Goal: Transaction & Acquisition: Purchase product/service

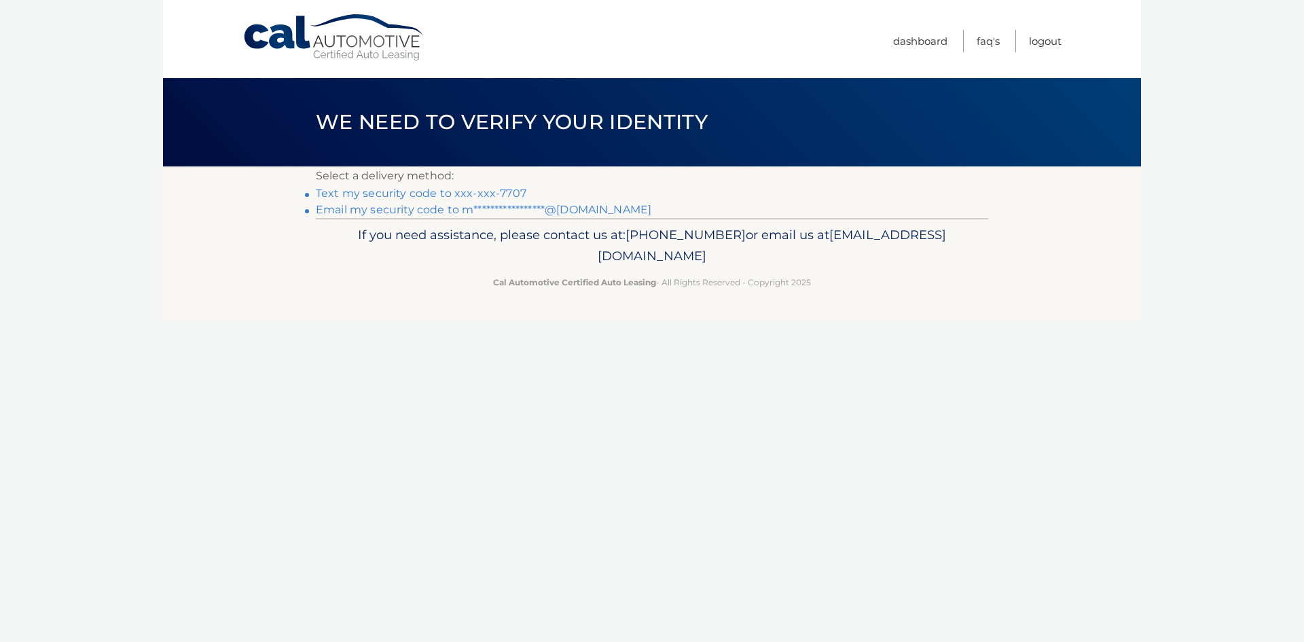
click at [435, 194] on link "Text my security code to xxx-xxx-7707" at bounding box center [421, 193] width 211 height 13
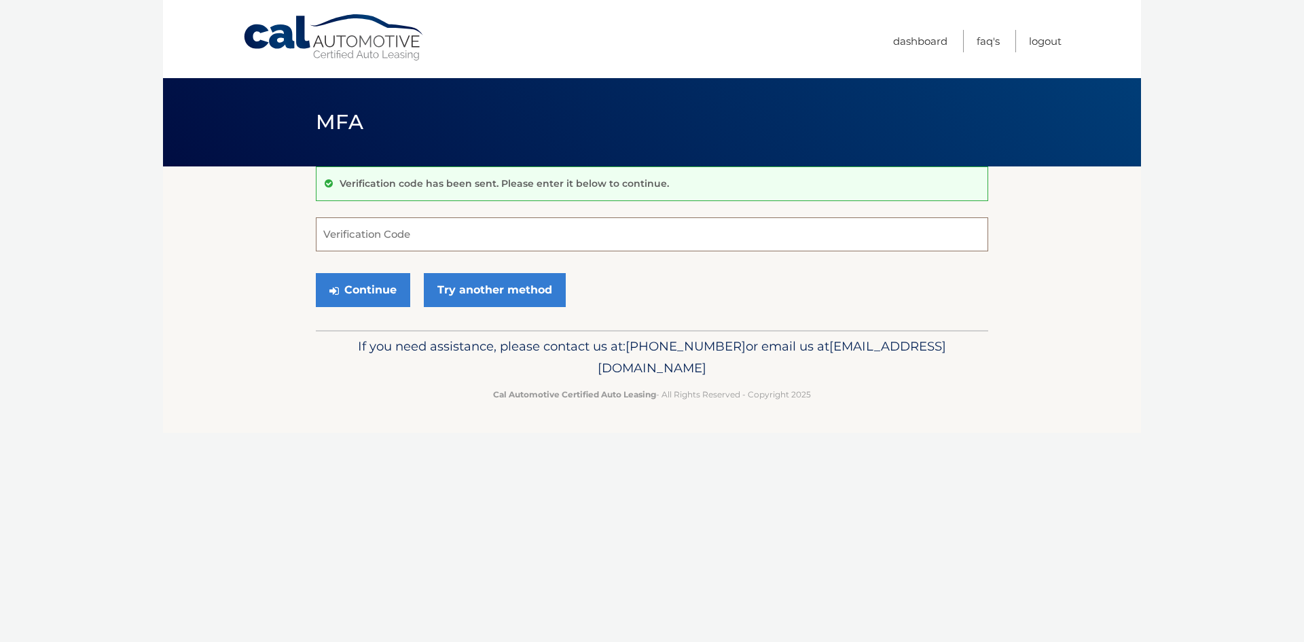
click at [439, 230] on input "Verification Code" at bounding box center [652, 234] width 672 height 34
type input "083122"
click at [369, 294] on button "Continue" at bounding box center [363, 290] width 94 height 34
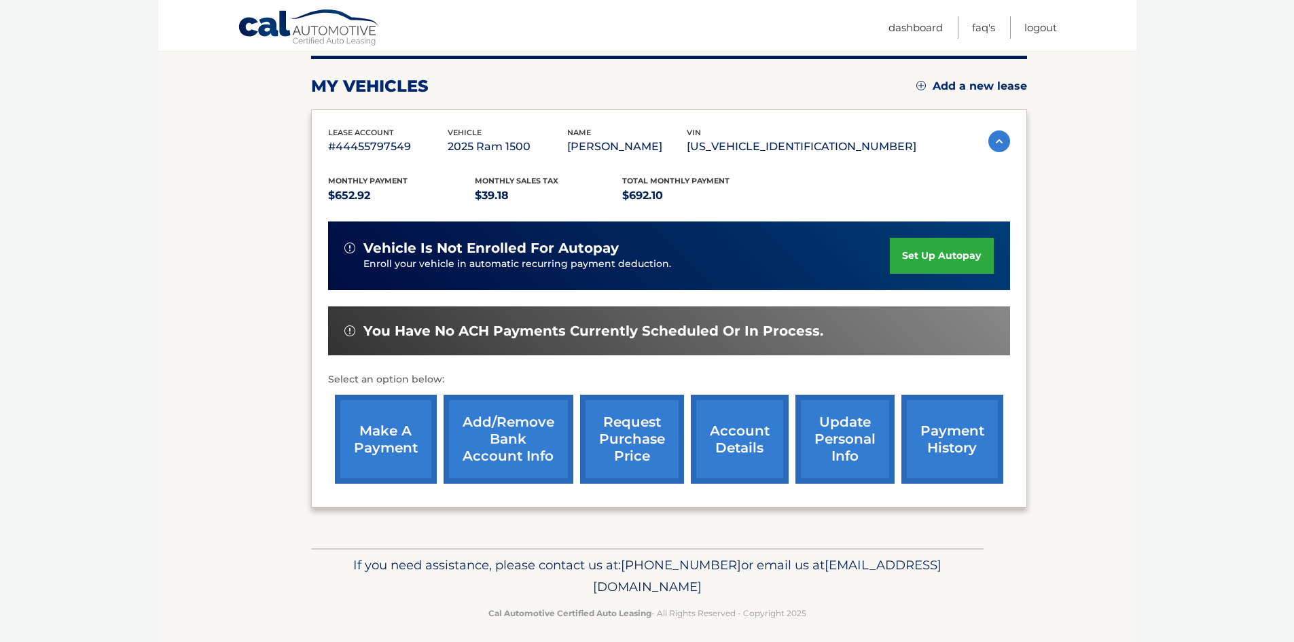
scroll to position [181, 0]
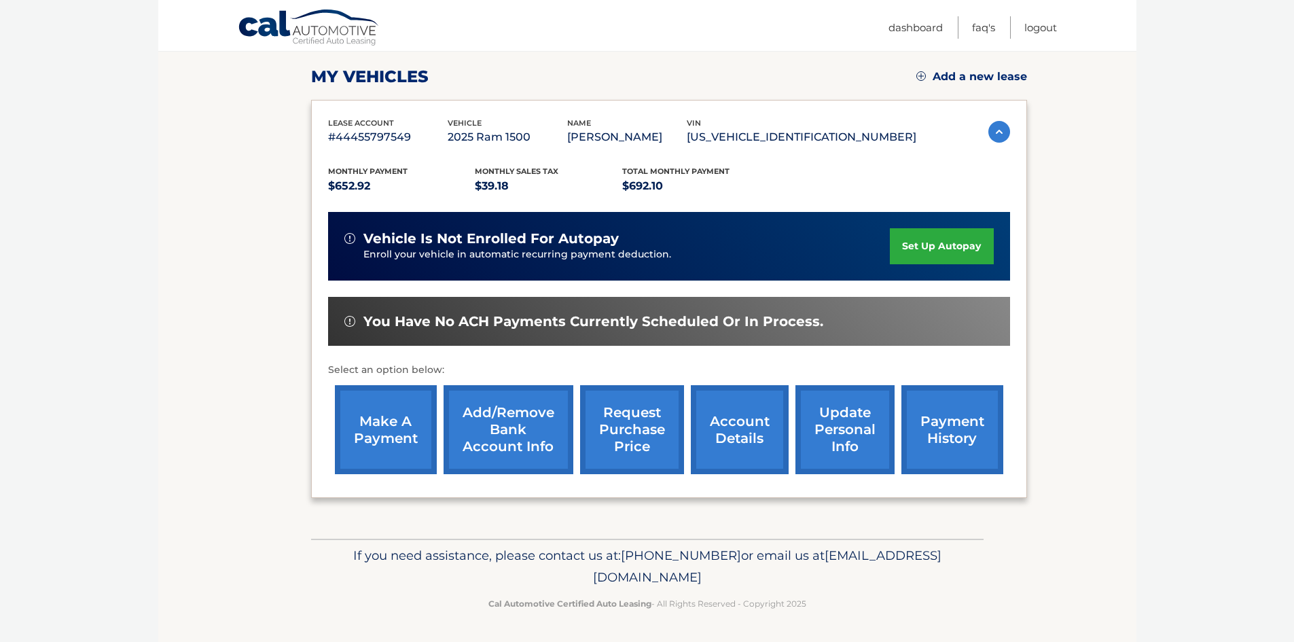
click at [388, 423] on link "make a payment" at bounding box center [386, 429] width 102 height 89
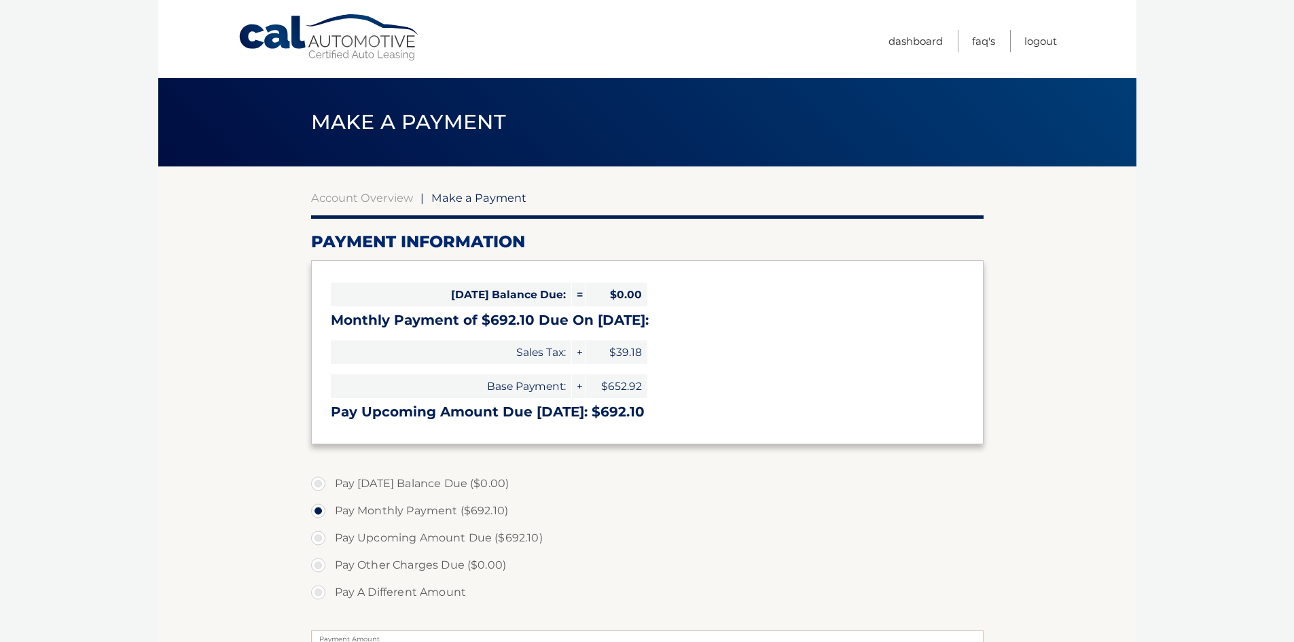
select select "MDZmM2JmNjEtNDMxNi00ZDgwLWFiMmMtMmQzNjcwYzQ5MWJl"
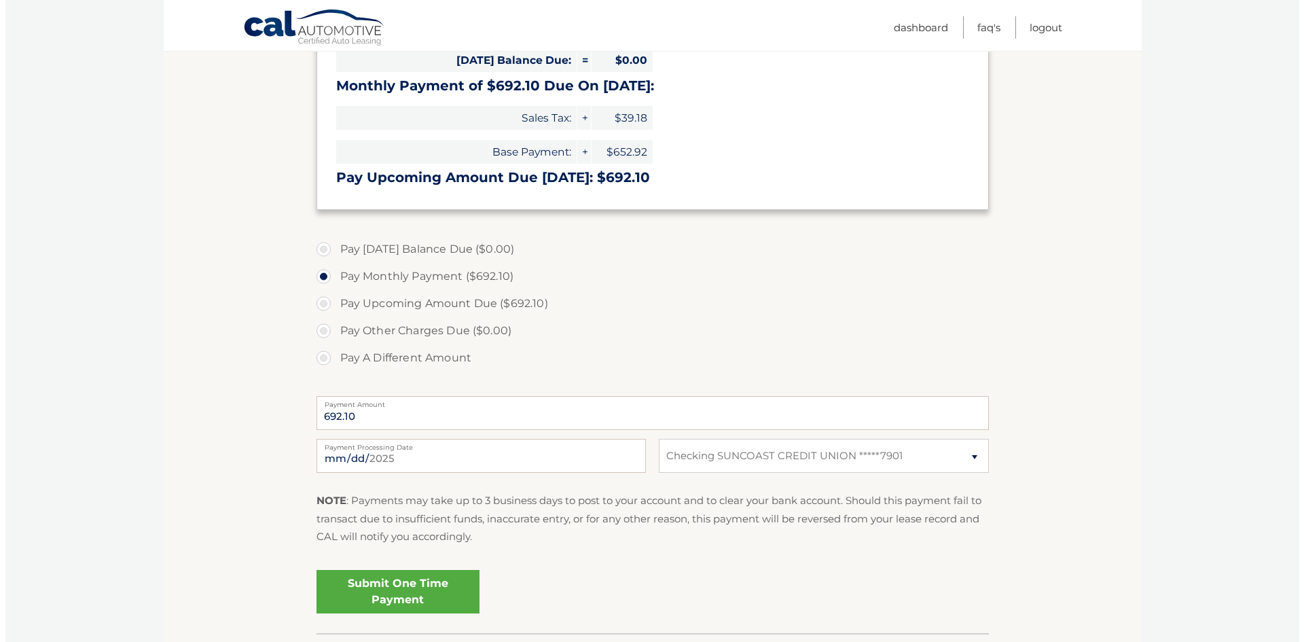
scroll to position [272, 0]
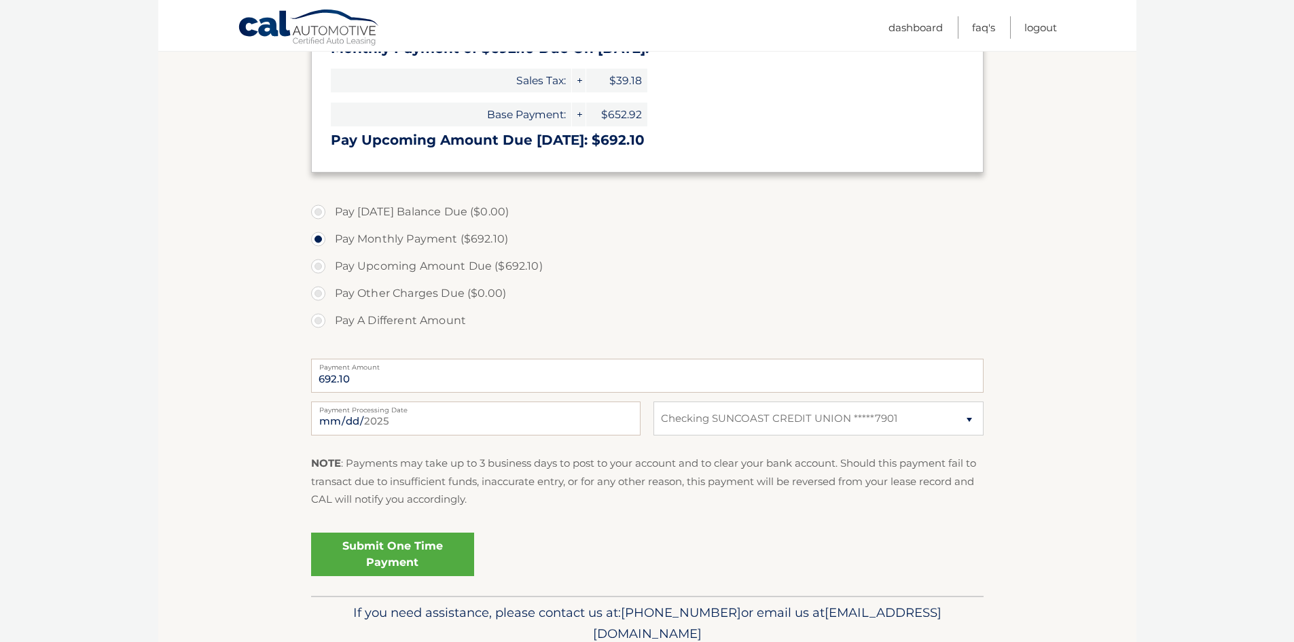
click at [392, 552] on link "Submit One Time Payment" at bounding box center [392, 553] width 163 height 43
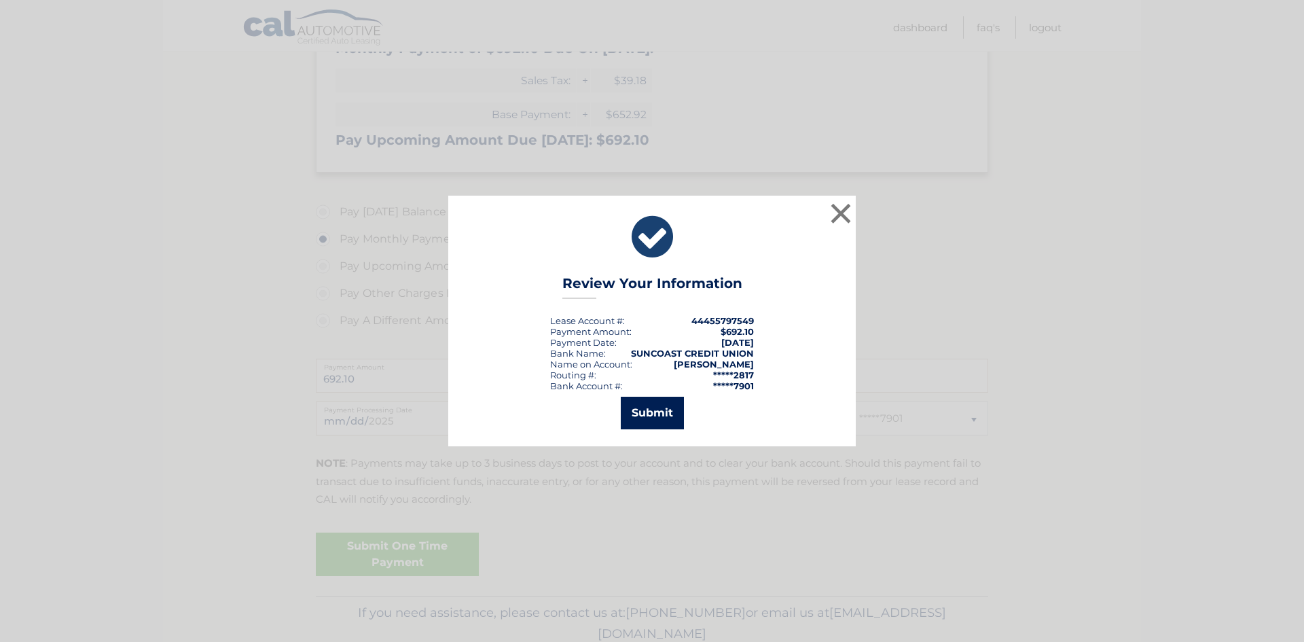
click at [661, 416] on button "Submit" at bounding box center [652, 413] width 63 height 33
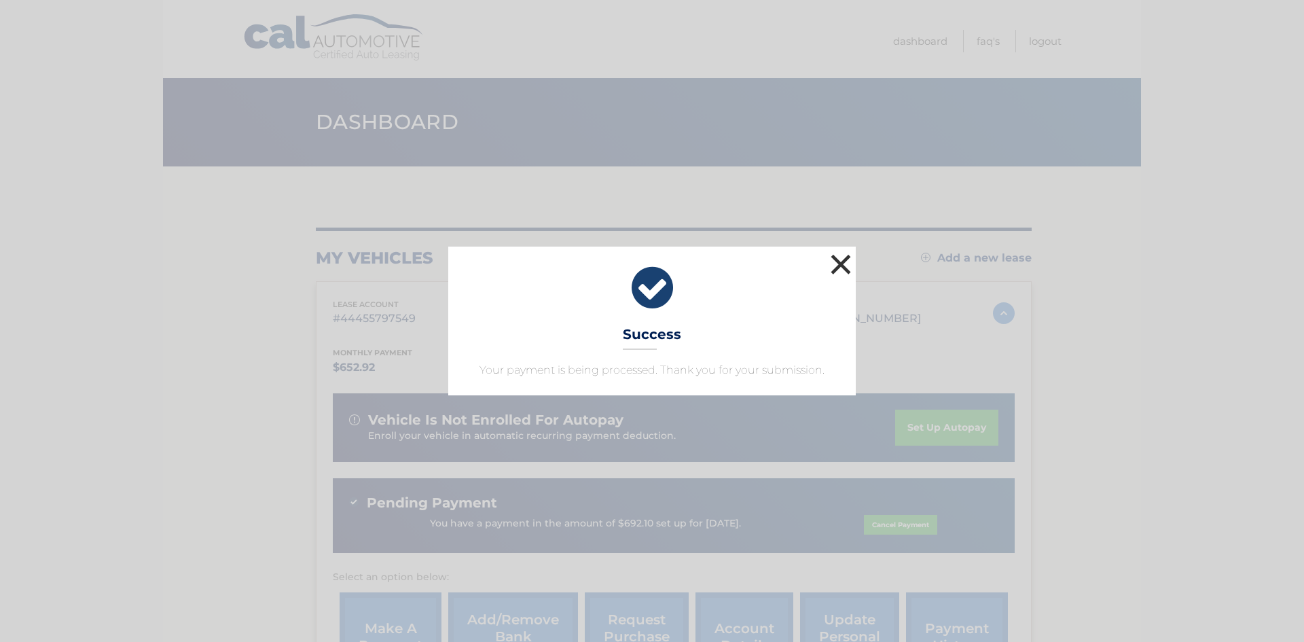
click at [844, 263] on button "×" at bounding box center [840, 264] width 27 height 27
